Goal: Task Accomplishment & Management: Use online tool/utility

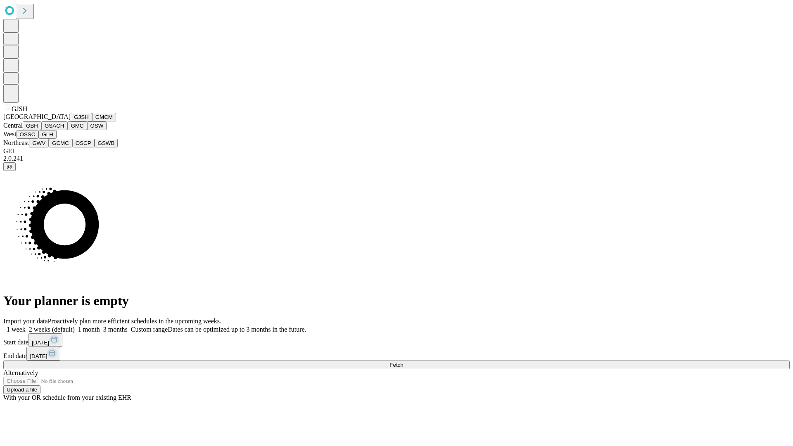
click at [71, 121] on button "GJSH" at bounding box center [81, 117] width 21 height 9
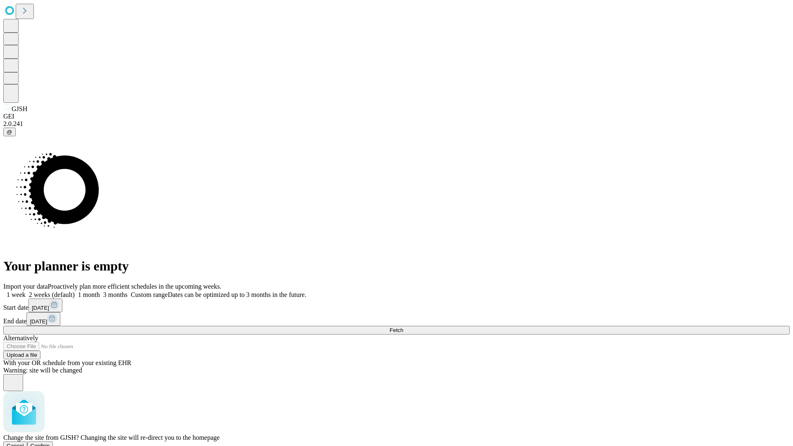
click at [50, 443] on span "Confirm" at bounding box center [40, 446] width 19 height 6
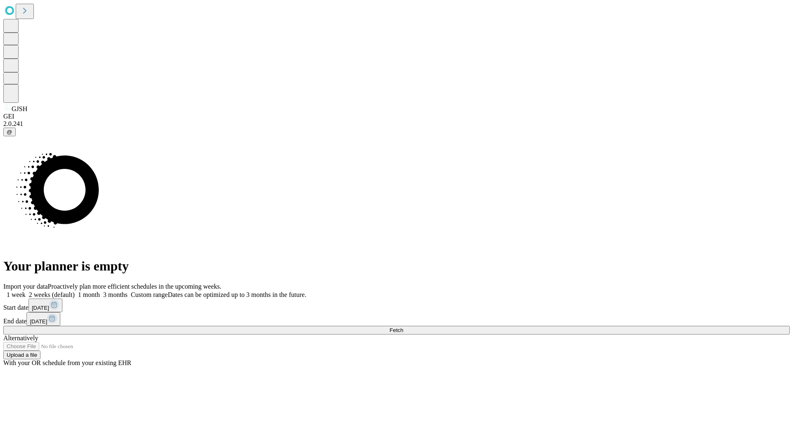
click at [100, 291] on label "1 month" at bounding box center [87, 294] width 25 height 7
click at [403, 327] on span "Fetch" at bounding box center [397, 330] width 14 height 6
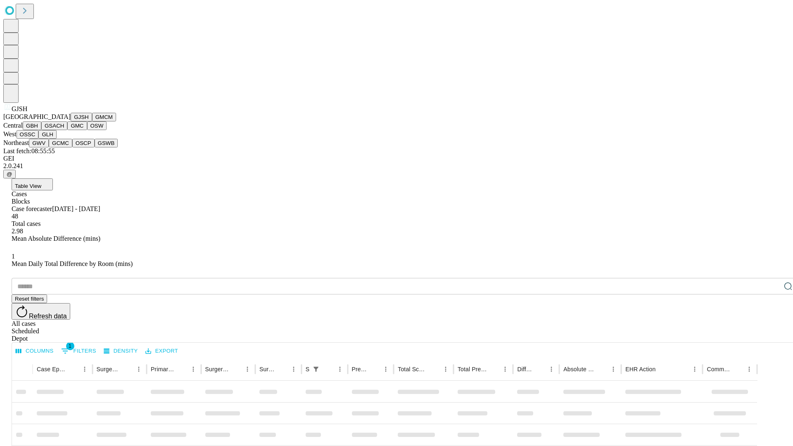
click at [92, 121] on button "GMCM" at bounding box center [104, 117] width 24 height 9
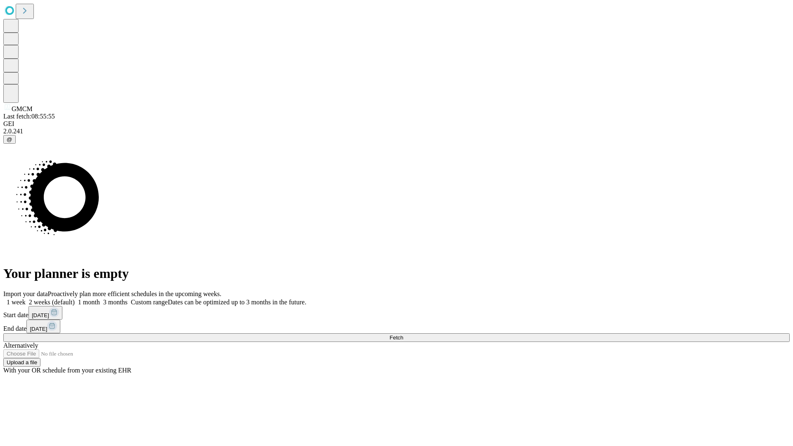
click at [100, 299] on label "1 month" at bounding box center [87, 302] width 25 height 7
click at [403, 335] on span "Fetch" at bounding box center [397, 338] width 14 height 6
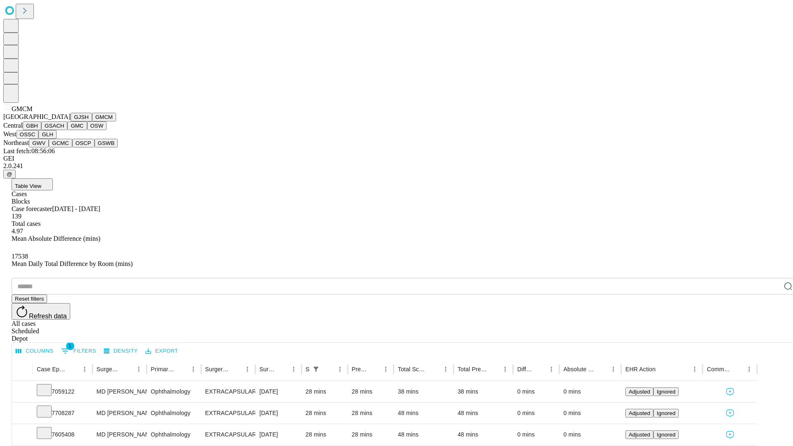
click at [41, 130] on button "GBH" at bounding box center [32, 125] width 19 height 9
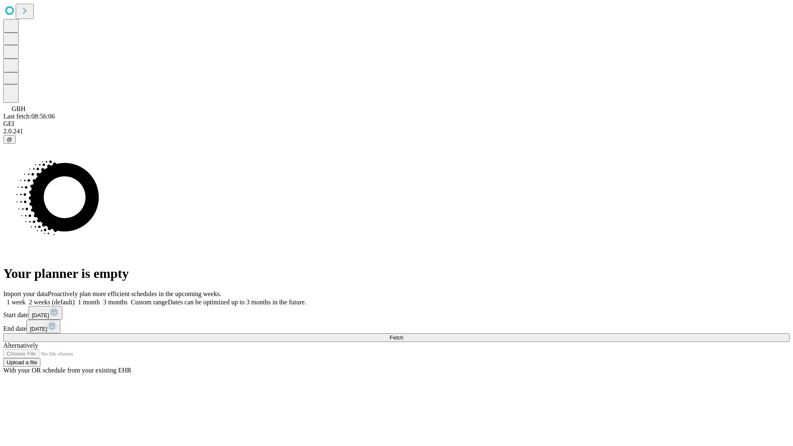
click at [100, 299] on label "1 month" at bounding box center [87, 302] width 25 height 7
click at [403, 335] on span "Fetch" at bounding box center [397, 338] width 14 height 6
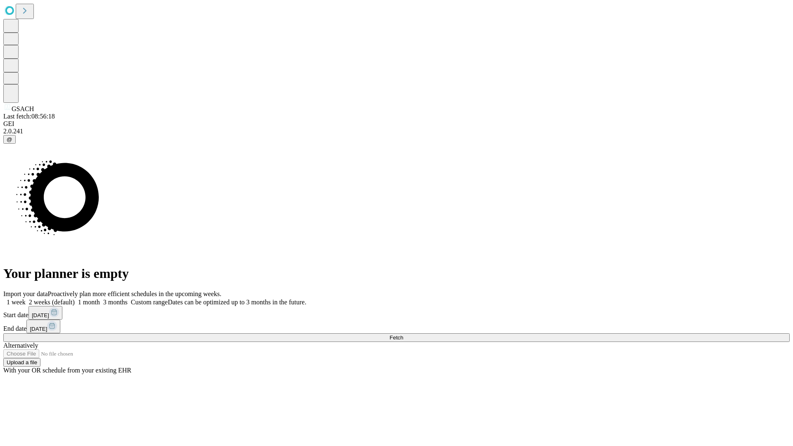
click at [403, 335] on span "Fetch" at bounding box center [397, 338] width 14 height 6
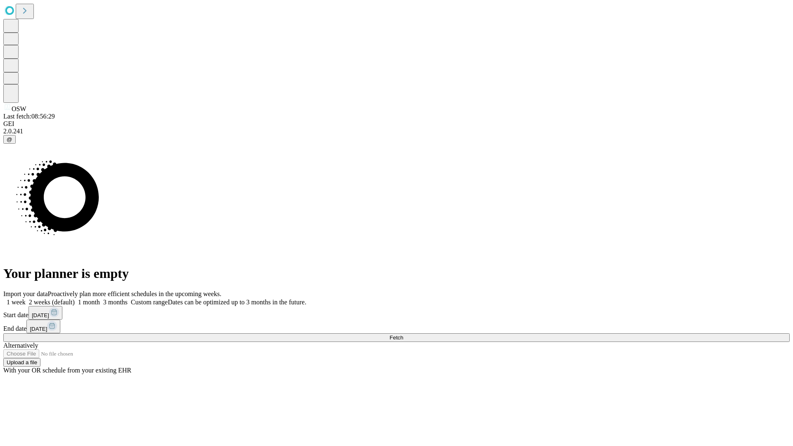
click at [100, 299] on label "1 month" at bounding box center [87, 302] width 25 height 7
click at [403, 335] on span "Fetch" at bounding box center [397, 338] width 14 height 6
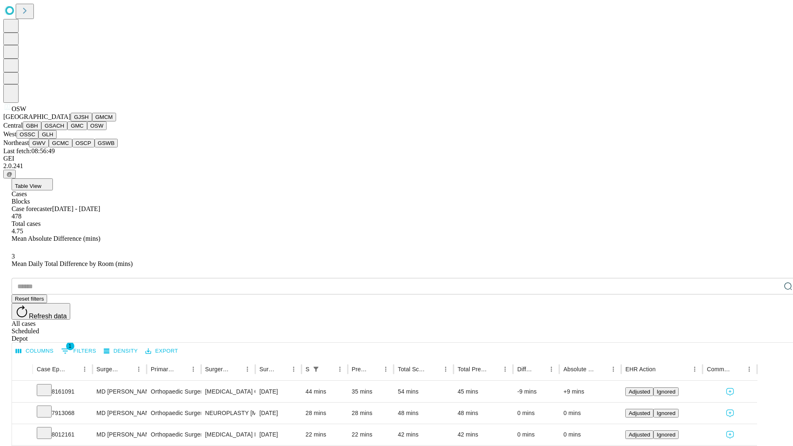
click at [39, 139] on button "OSSC" at bounding box center [28, 134] width 22 height 9
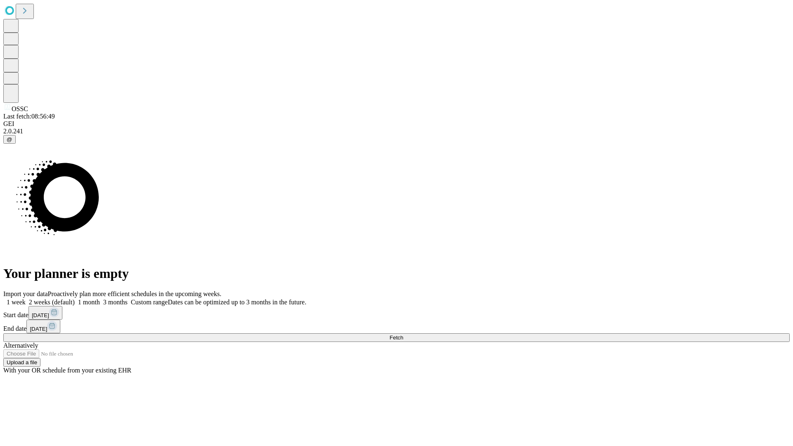
click at [100, 299] on label "1 month" at bounding box center [87, 302] width 25 height 7
click at [403, 335] on span "Fetch" at bounding box center [397, 338] width 14 height 6
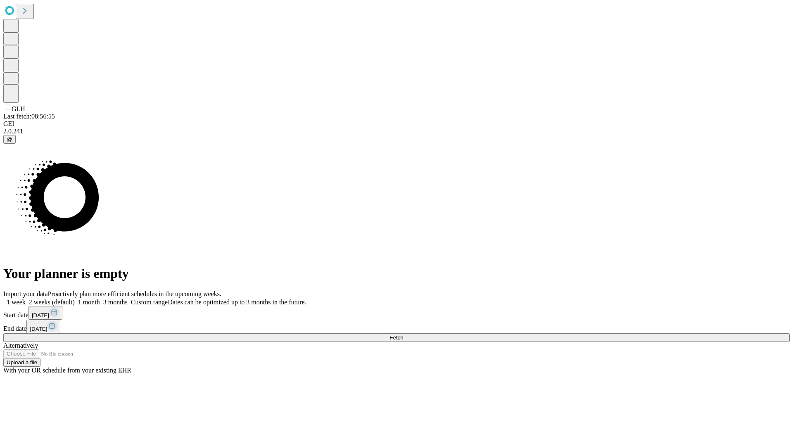
click at [100, 299] on label "1 month" at bounding box center [87, 302] width 25 height 7
click at [403, 335] on span "Fetch" at bounding box center [397, 338] width 14 height 6
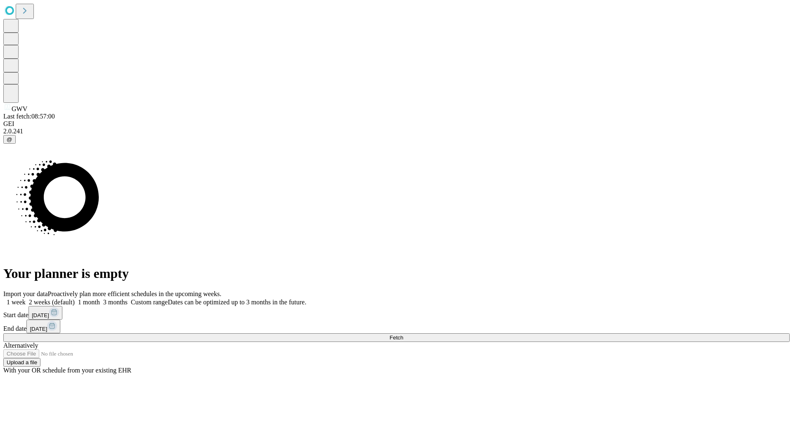
click at [100, 299] on label "1 month" at bounding box center [87, 302] width 25 height 7
click at [403, 335] on span "Fetch" at bounding box center [397, 338] width 14 height 6
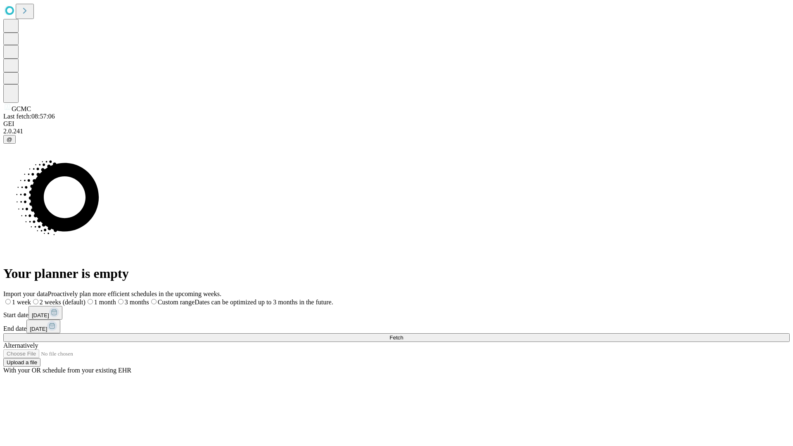
click at [116, 299] on label "1 month" at bounding box center [101, 302] width 31 height 7
click at [403, 335] on span "Fetch" at bounding box center [397, 338] width 14 height 6
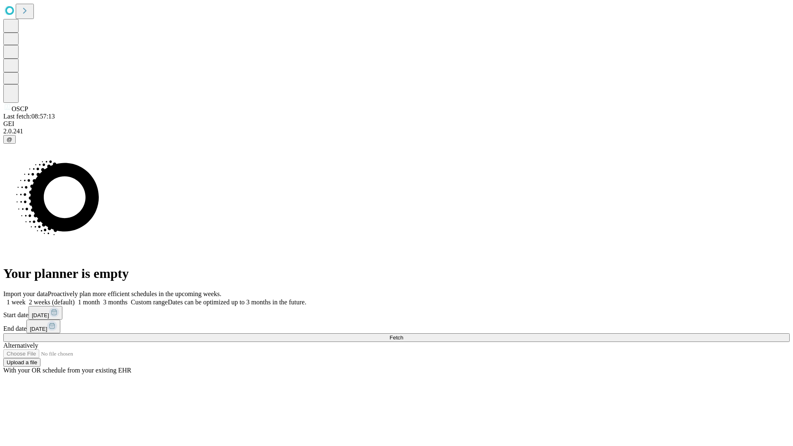
click at [403, 335] on span "Fetch" at bounding box center [397, 338] width 14 height 6
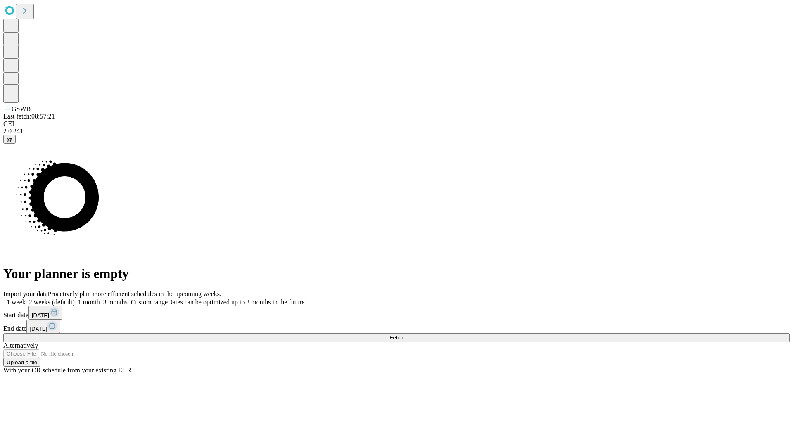
click at [100, 299] on label "1 month" at bounding box center [87, 302] width 25 height 7
click at [403, 335] on span "Fetch" at bounding box center [397, 338] width 14 height 6
